Goal: Check status: Check status

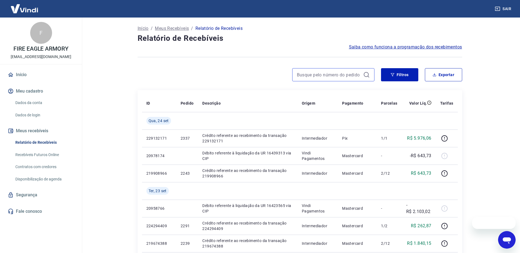
click at [326, 72] on input at bounding box center [329, 75] width 64 height 8
click at [321, 77] on input "23," at bounding box center [329, 75] width 64 height 8
type input "2"
type input "2303"
click at [321, 77] on input "2303" at bounding box center [329, 75] width 64 height 8
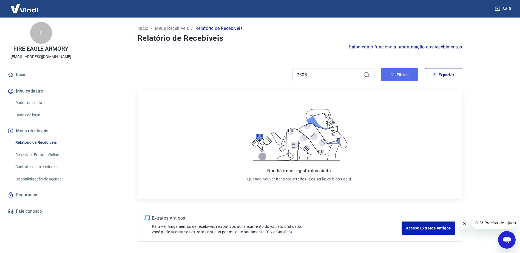
click at [397, 76] on button "Filtros" at bounding box center [399, 74] width 37 height 13
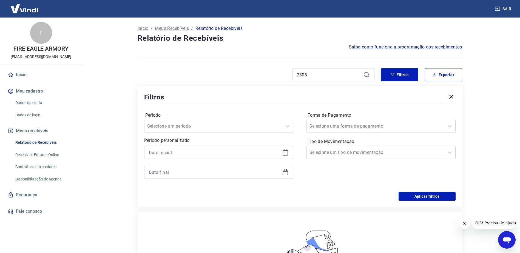
click at [50, 153] on link "Recebíveis Futuros Online" at bounding box center [44, 154] width 62 height 11
